Goal: Information Seeking & Learning: Learn about a topic

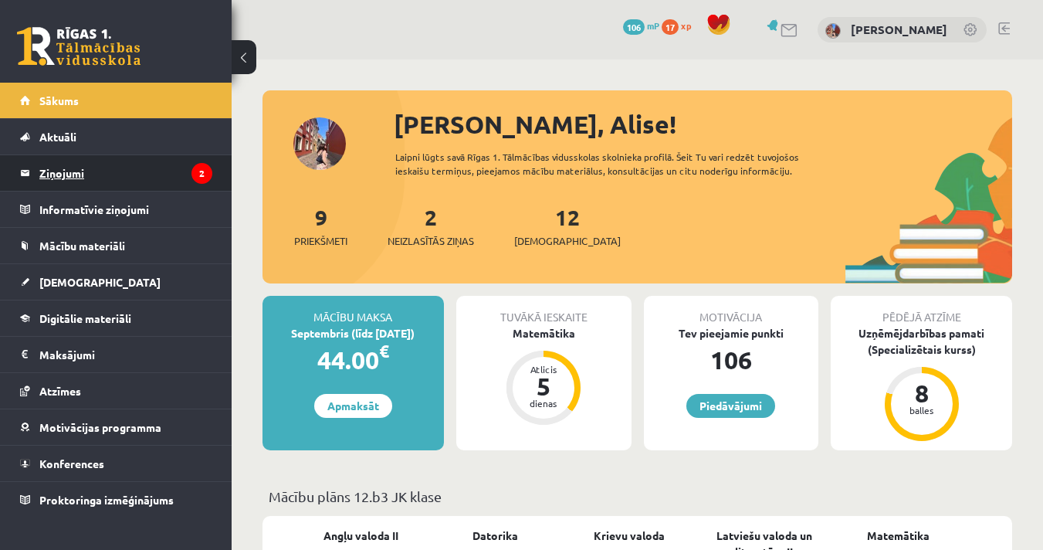
click at [121, 176] on legend "Ziņojumi 2" at bounding box center [125, 173] width 173 height 36
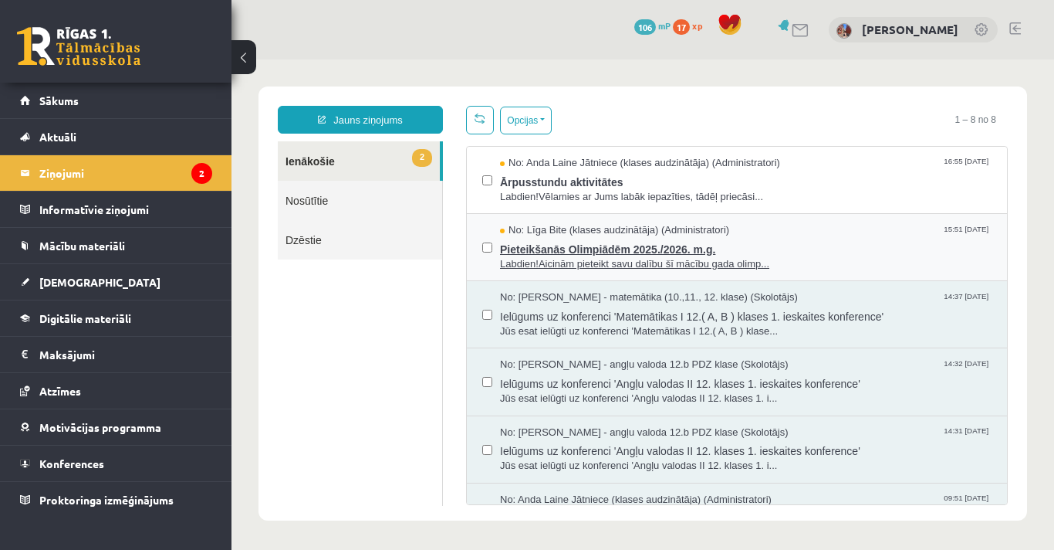
click at [583, 253] on span "Pieteikšanās Olimpiādēm 2025./2026. m.g." at bounding box center [746, 247] width 492 height 19
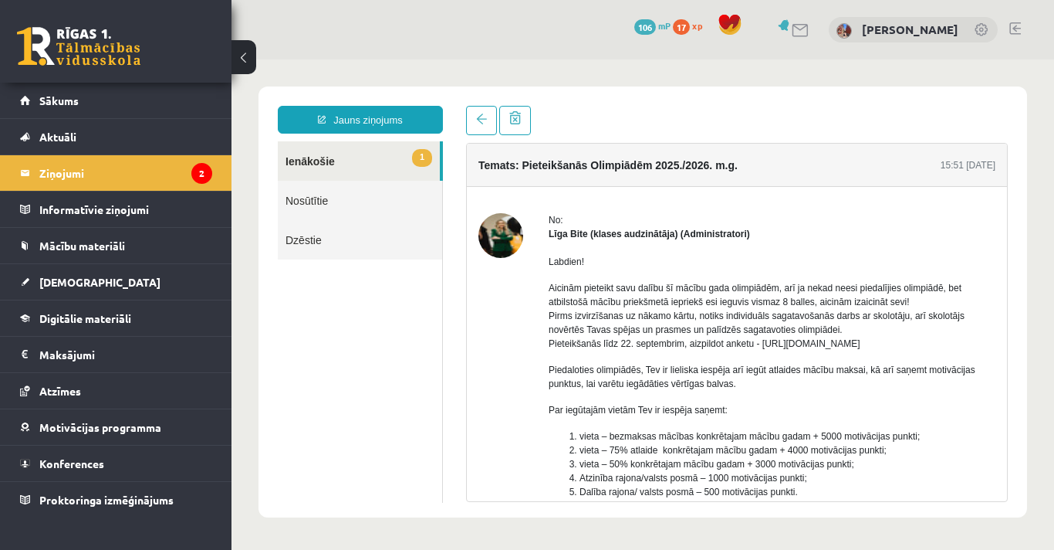
click at [316, 165] on link "1 Ienākošie" at bounding box center [359, 160] width 162 height 39
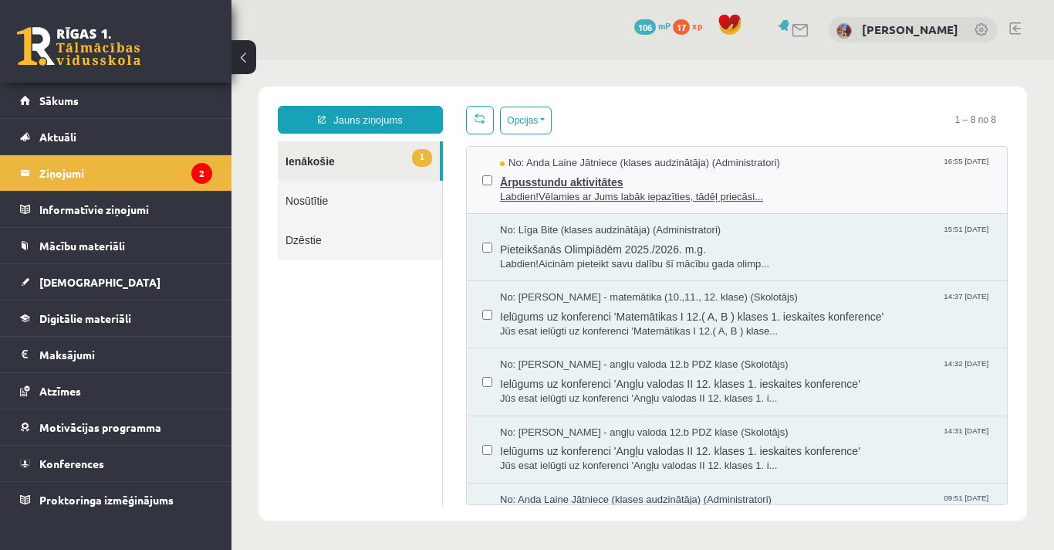
click at [577, 190] on span "Labdien!Vēlamies ar Jums labāk iepazīties, tādēļ priecāsi..." at bounding box center [746, 197] width 492 height 15
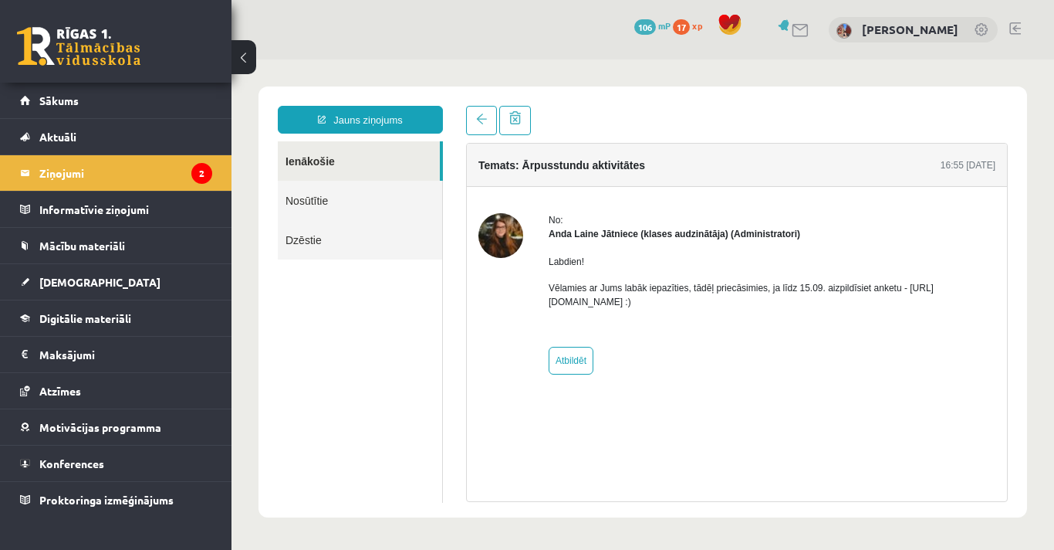
click at [625, 302] on p "Vēlamies ar Jums labāk iepazīties, tādēļ priecāsimies, ja līdz 15.09. aizpildīs…" at bounding box center [772, 295] width 447 height 28
click at [70, 112] on link "Sākums" at bounding box center [116, 101] width 192 height 36
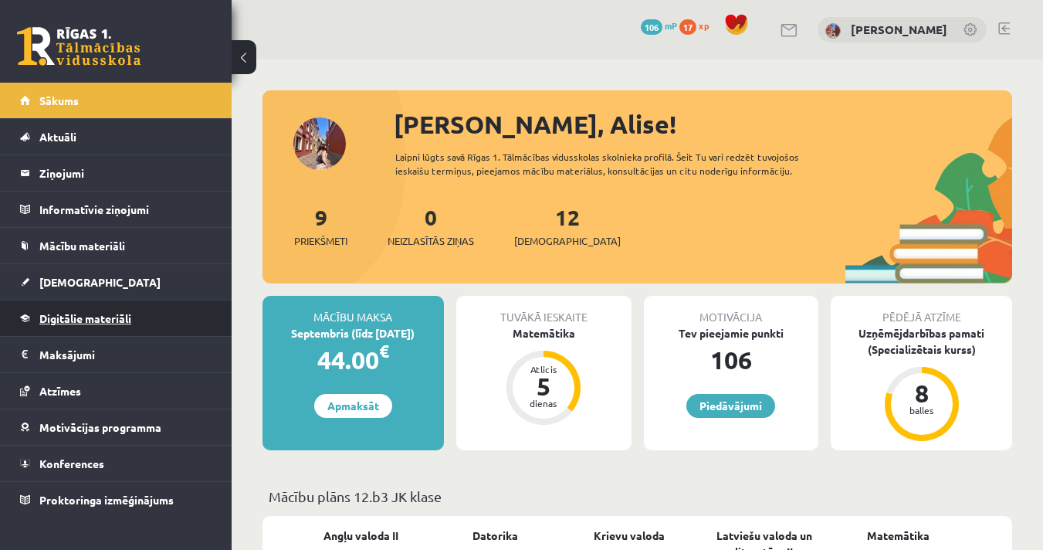
click at [90, 317] on span "Digitālie materiāli" at bounding box center [85, 318] width 92 height 14
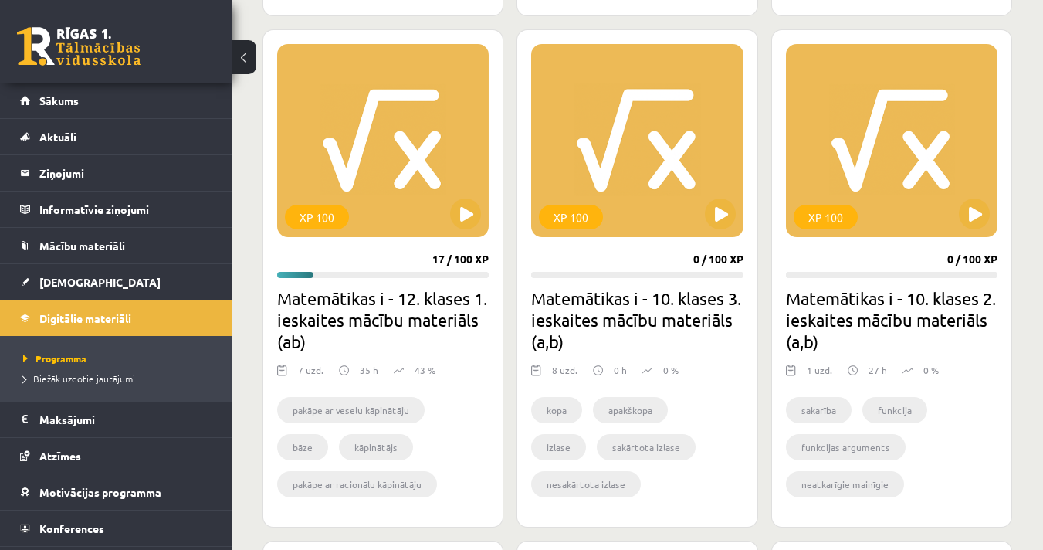
scroll to position [974, 0]
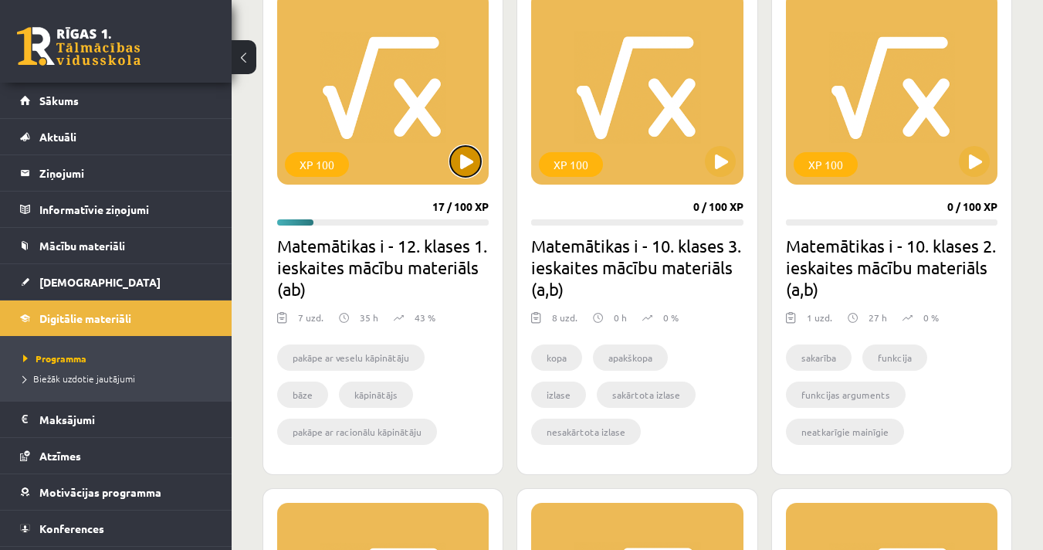
click at [458, 166] on button at bounding box center [465, 161] width 31 height 31
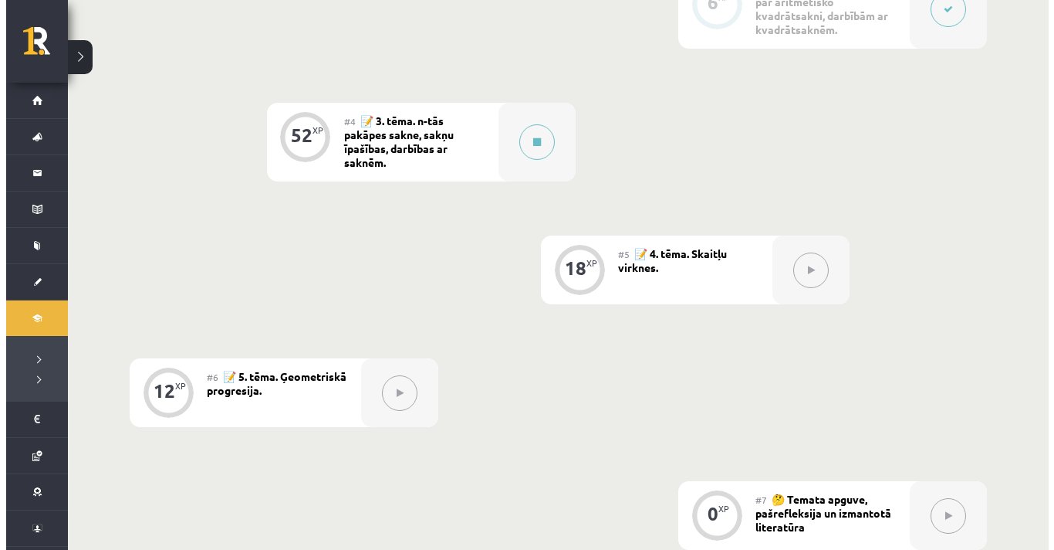
scroll to position [786, 0]
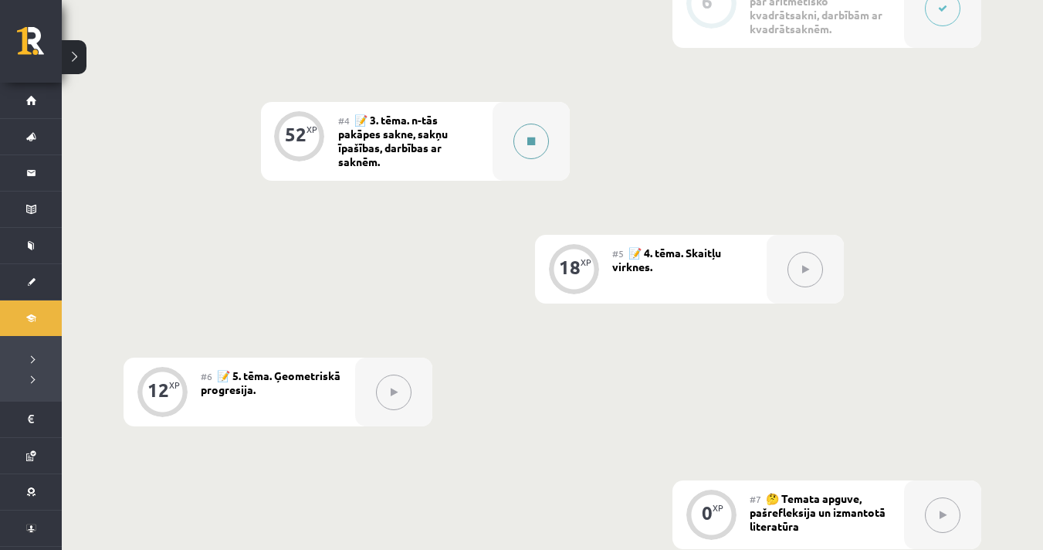
click at [530, 154] on button at bounding box center [531, 141] width 36 height 36
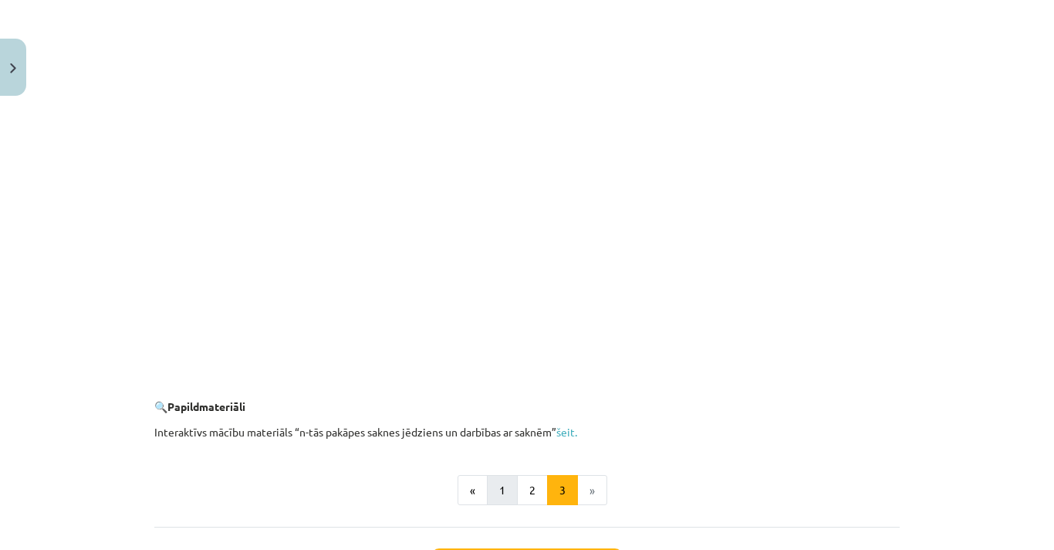
scroll to position [2816, 0]
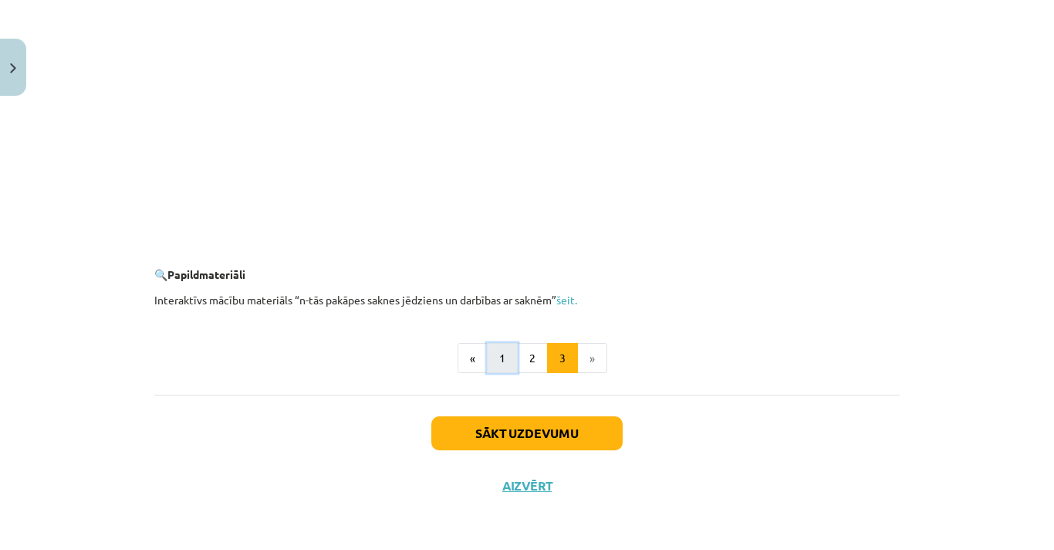
click at [496, 363] on button "1" at bounding box center [502, 358] width 31 height 31
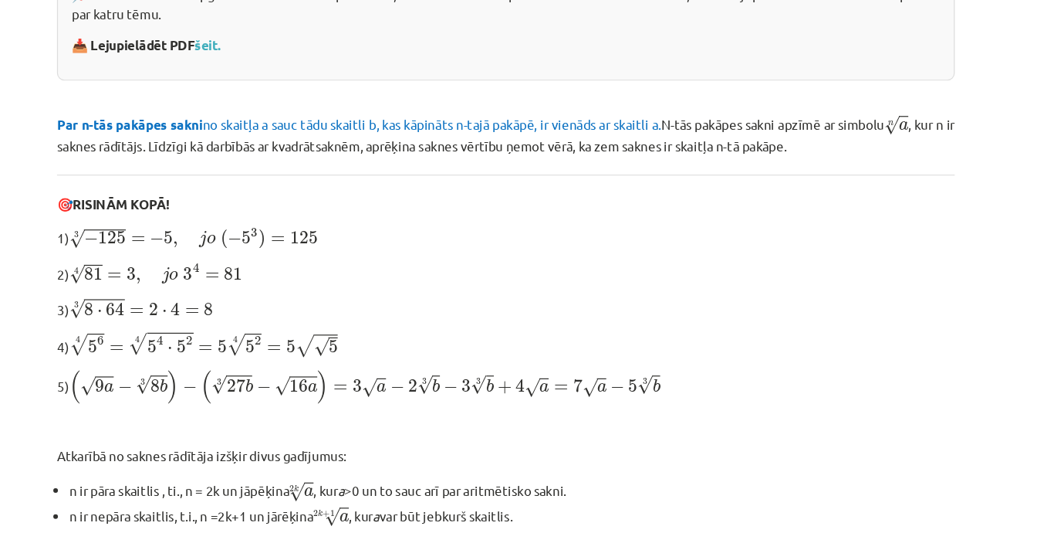
scroll to position [393, 0]
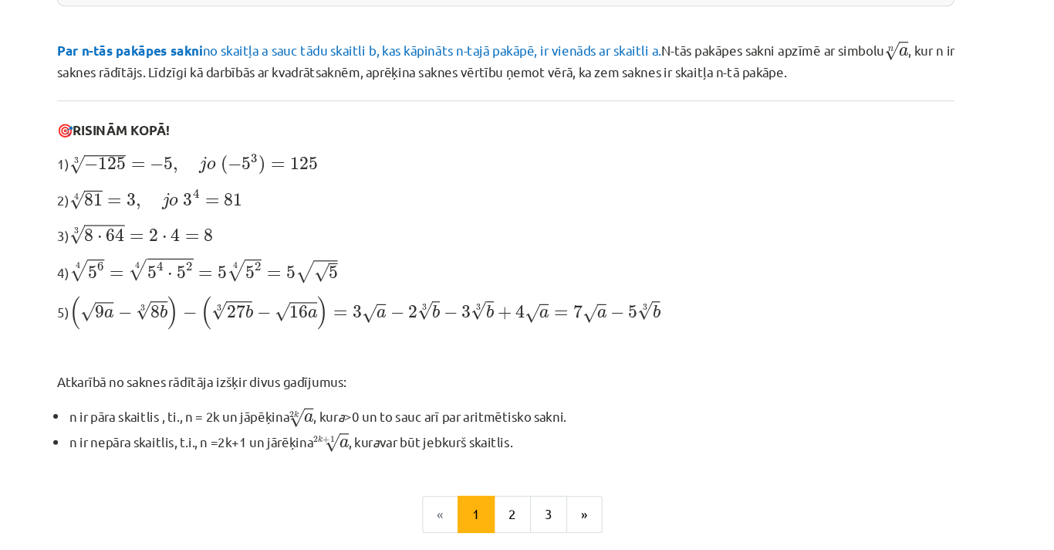
click at [486, 233] on p "3) 3 √ 8 ⋅ 64 = 2 ⋅ 4 = 8 8 ⋅ 64 3 = 2 ⋅ 4 = 8" at bounding box center [527, 242] width 746 height 19
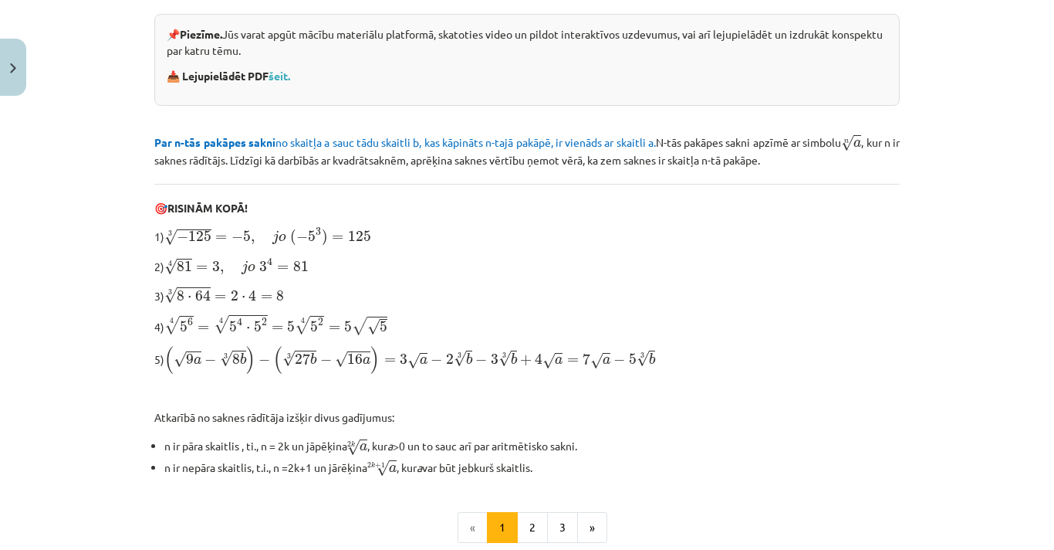
scroll to position [507, 0]
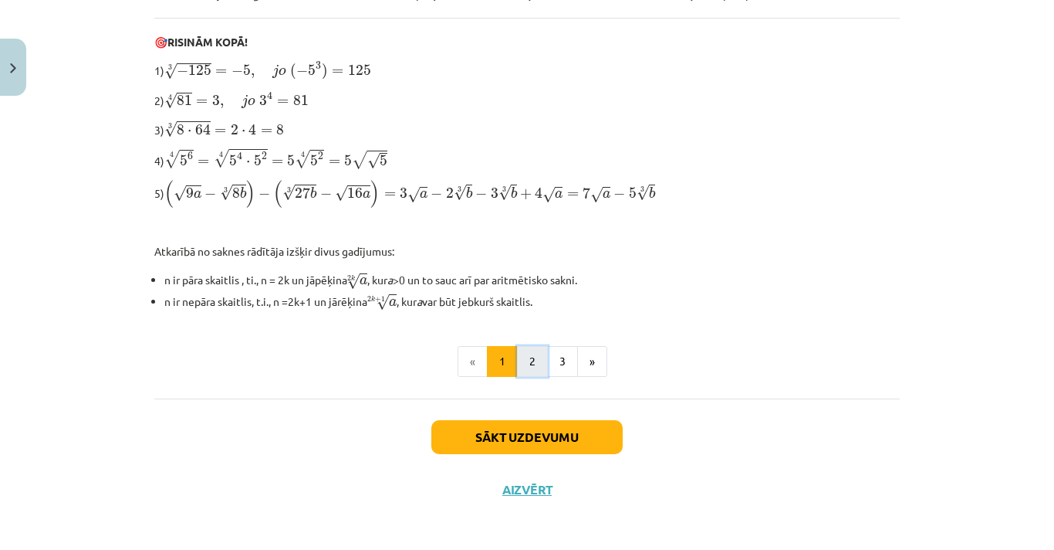
click at [539, 357] on button "2" at bounding box center [532, 361] width 31 height 31
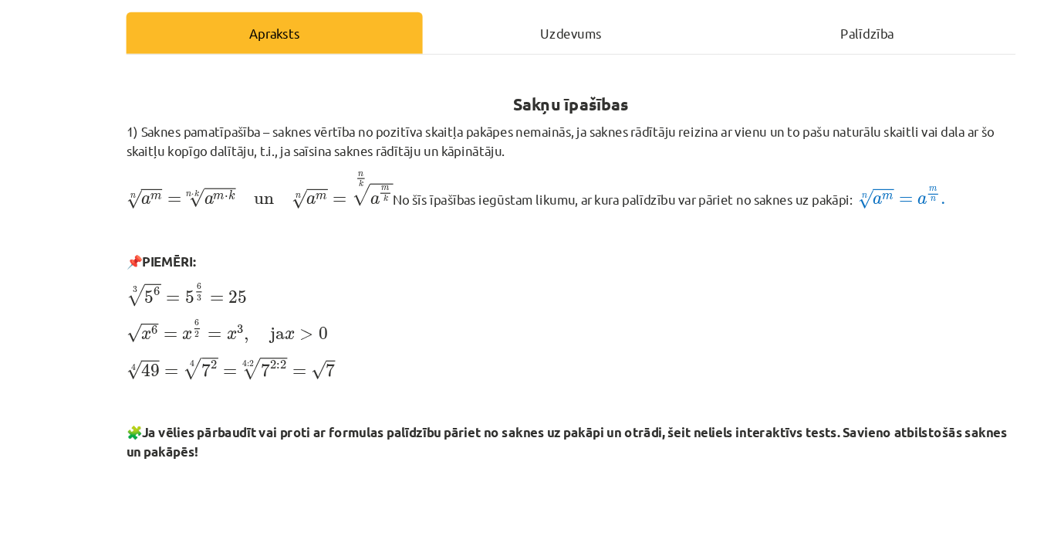
scroll to position [175, 0]
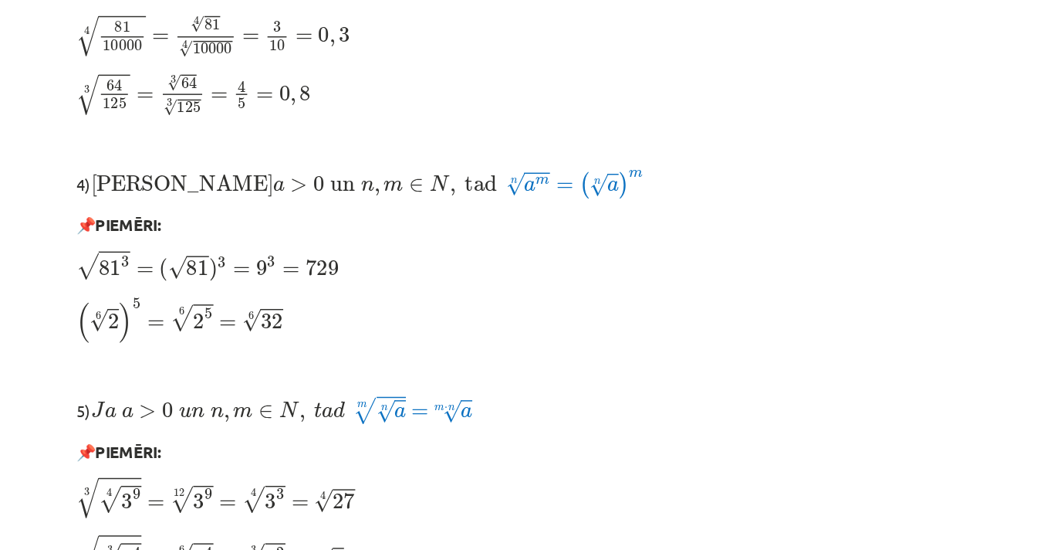
scroll to position [1326, 0]
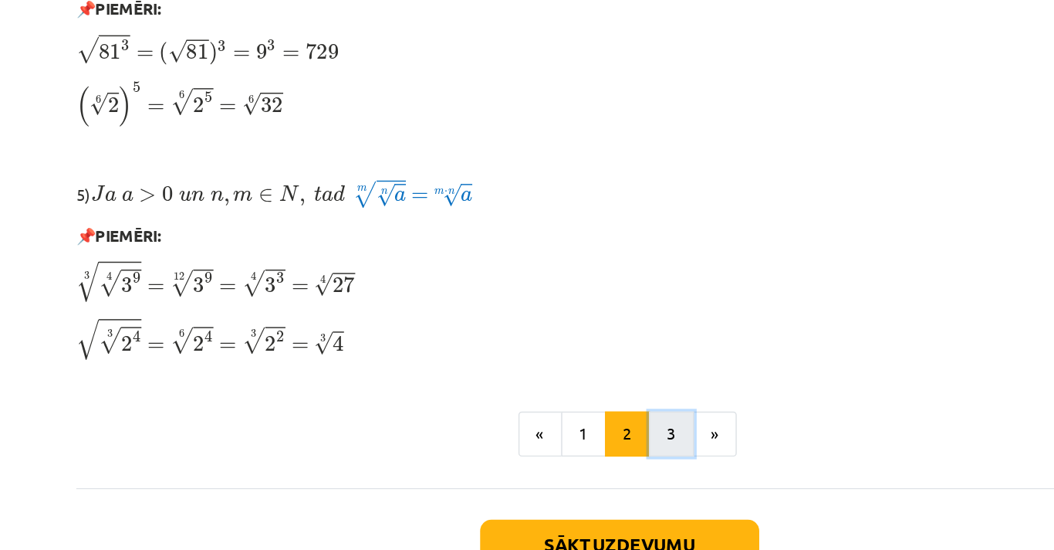
click at [565, 361] on button "3" at bounding box center [562, 357] width 31 height 31
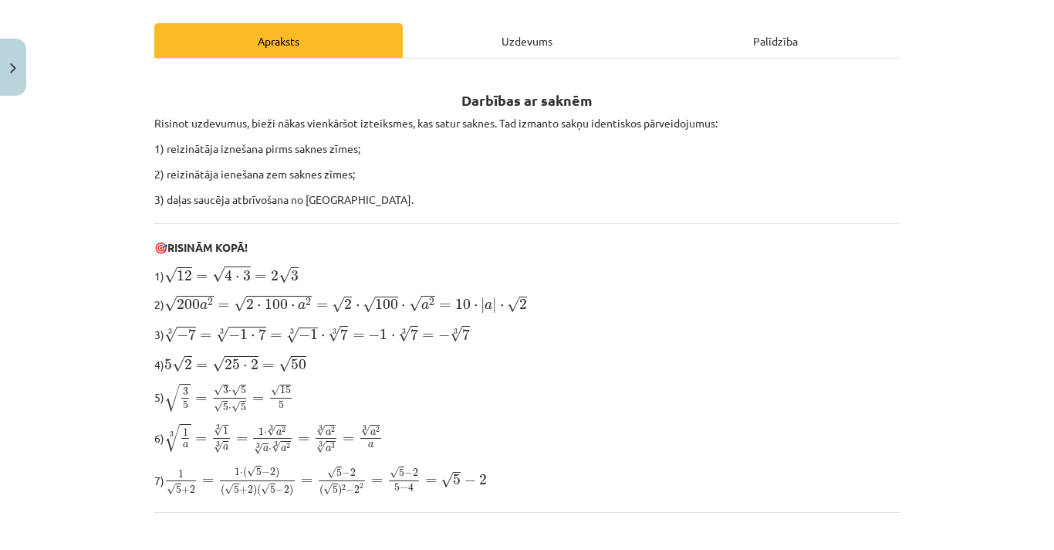
scroll to position [195, 0]
